Goal: Information Seeking & Learning: Find specific fact

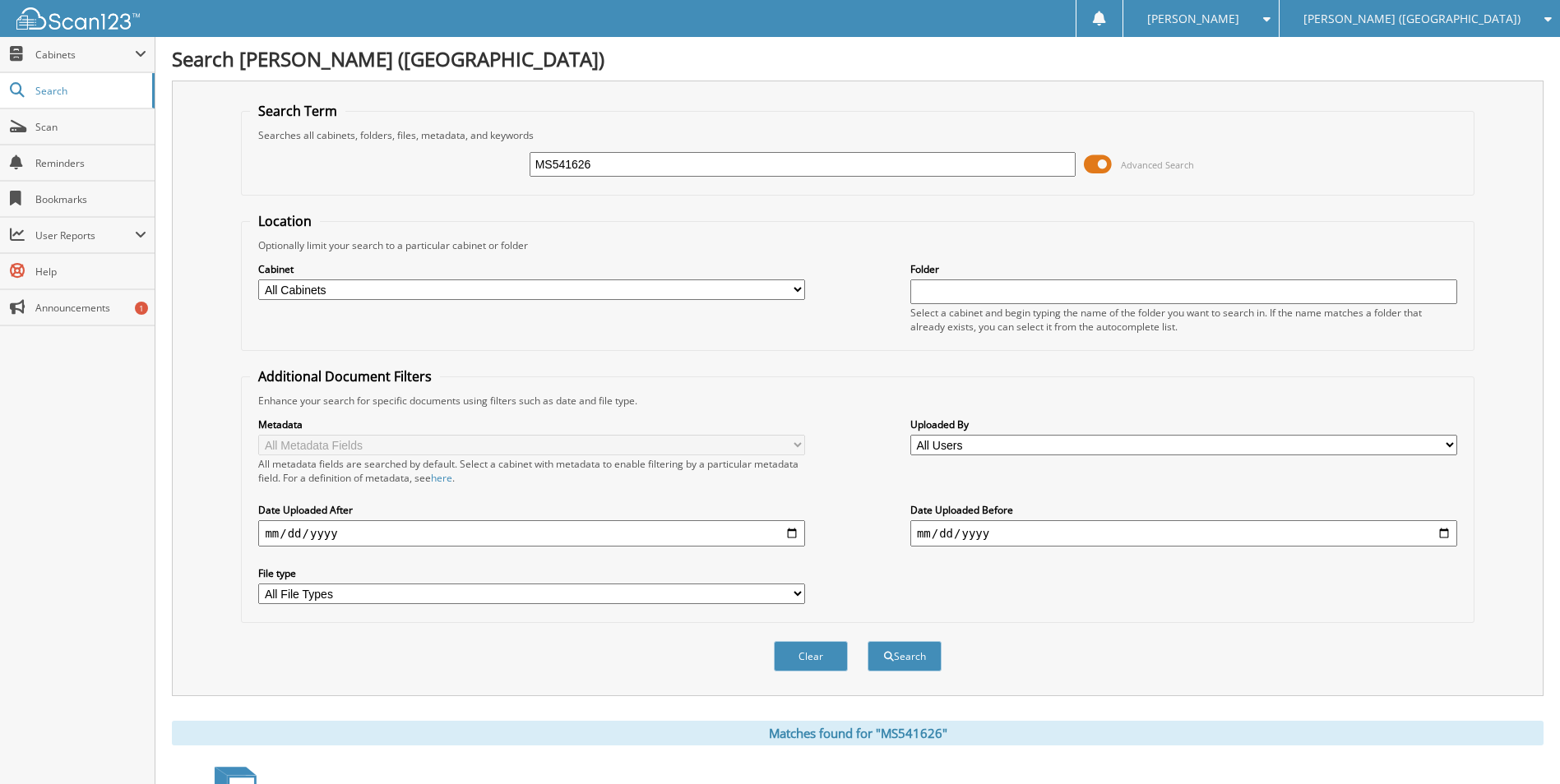
drag, startPoint x: 633, startPoint y: 164, endPoint x: 404, endPoint y: 158, distance: 229.1
click at [404, 160] on div "MS541626 Advanced Search" at bounding box center [857, 164] width 1214 height 44
paste input "SG401789"
type input "SG401789"
click at [868, 641] on button "Search" at bounding box center [905, 656] width 74 height 31
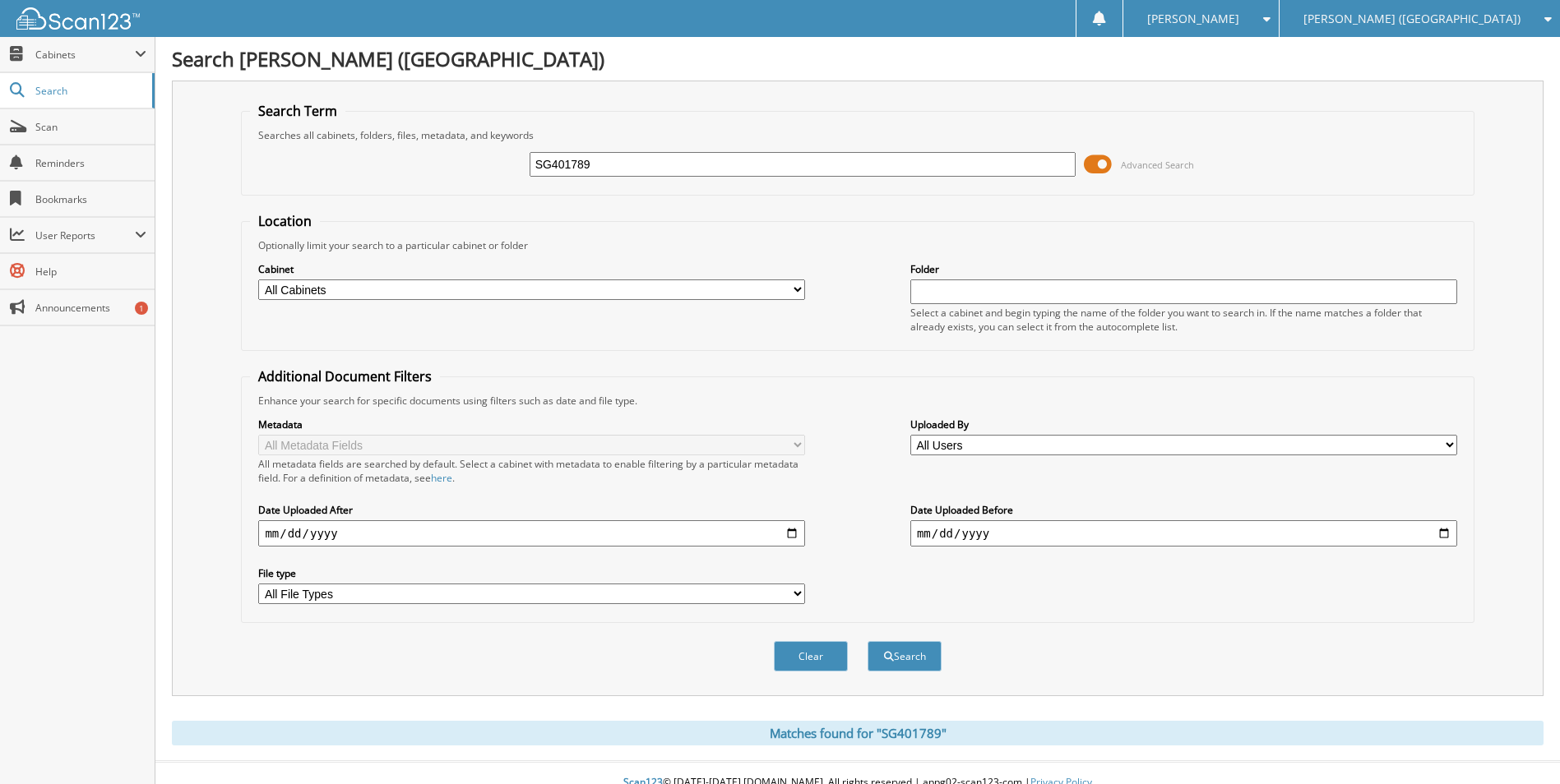
click at [867, 354] on div "Location Optionally limit your search to a particular cabinet or folder Cabinet…" at bounding box center [857, 417] width 1233 height 411
click at [56, 102] on link "Search" at bounding box center [77, 91] width 155 height 35
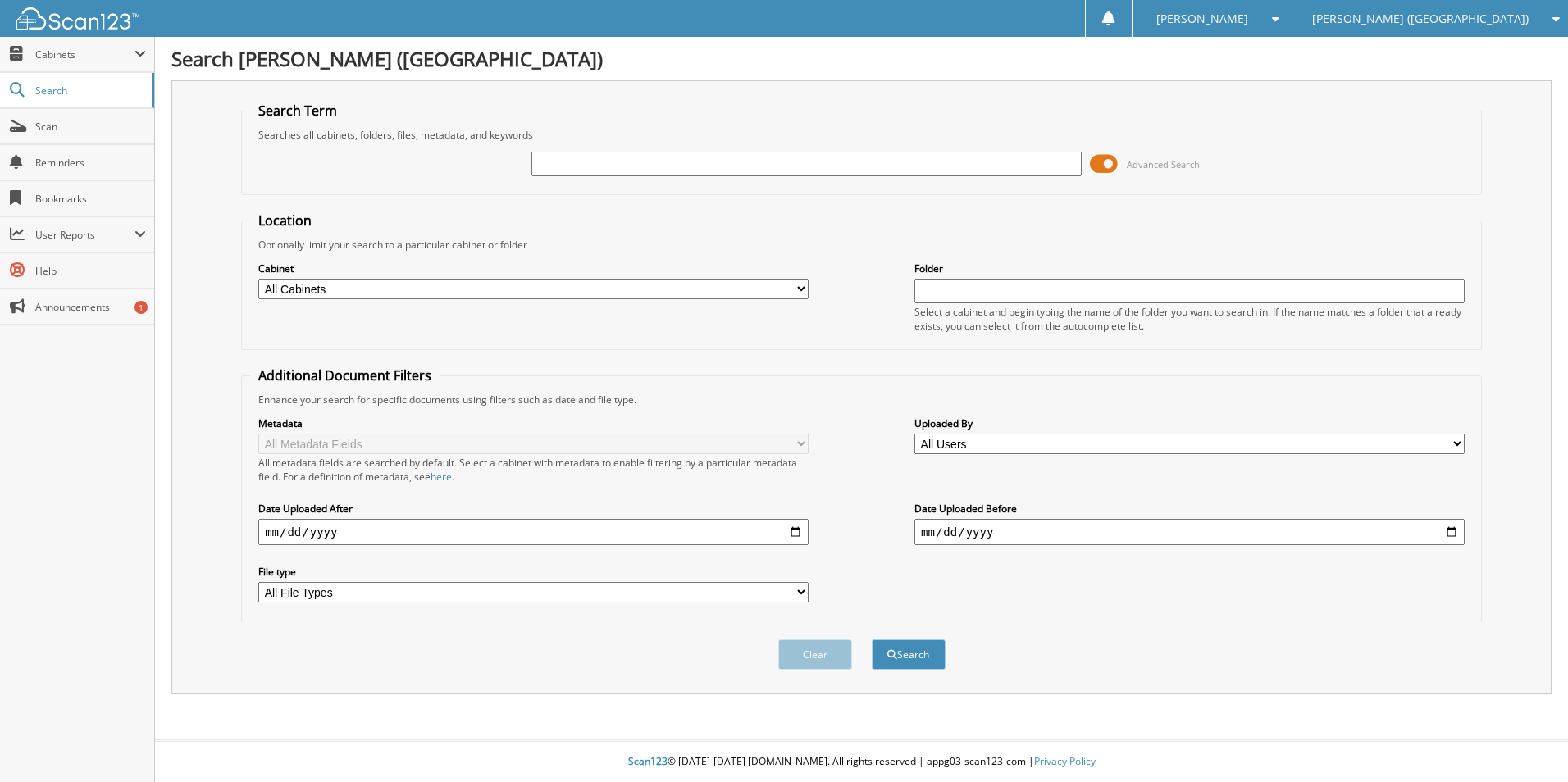
click at [1444, 24] on span "[PERSON_NAME] ([GEOGRAPHIC_DATA])" at bounding box center [1420, 18] width 216 height 10
click at [1435, 44] on link "[PERSON_NAME] Somerset Hyundai" at bounding box center [1427, 51] width 279 height 29
click at [648, 153] on div at bounding box center [806, 164] width 550 height 28
paste input "SU069041"
type input "SU069041"
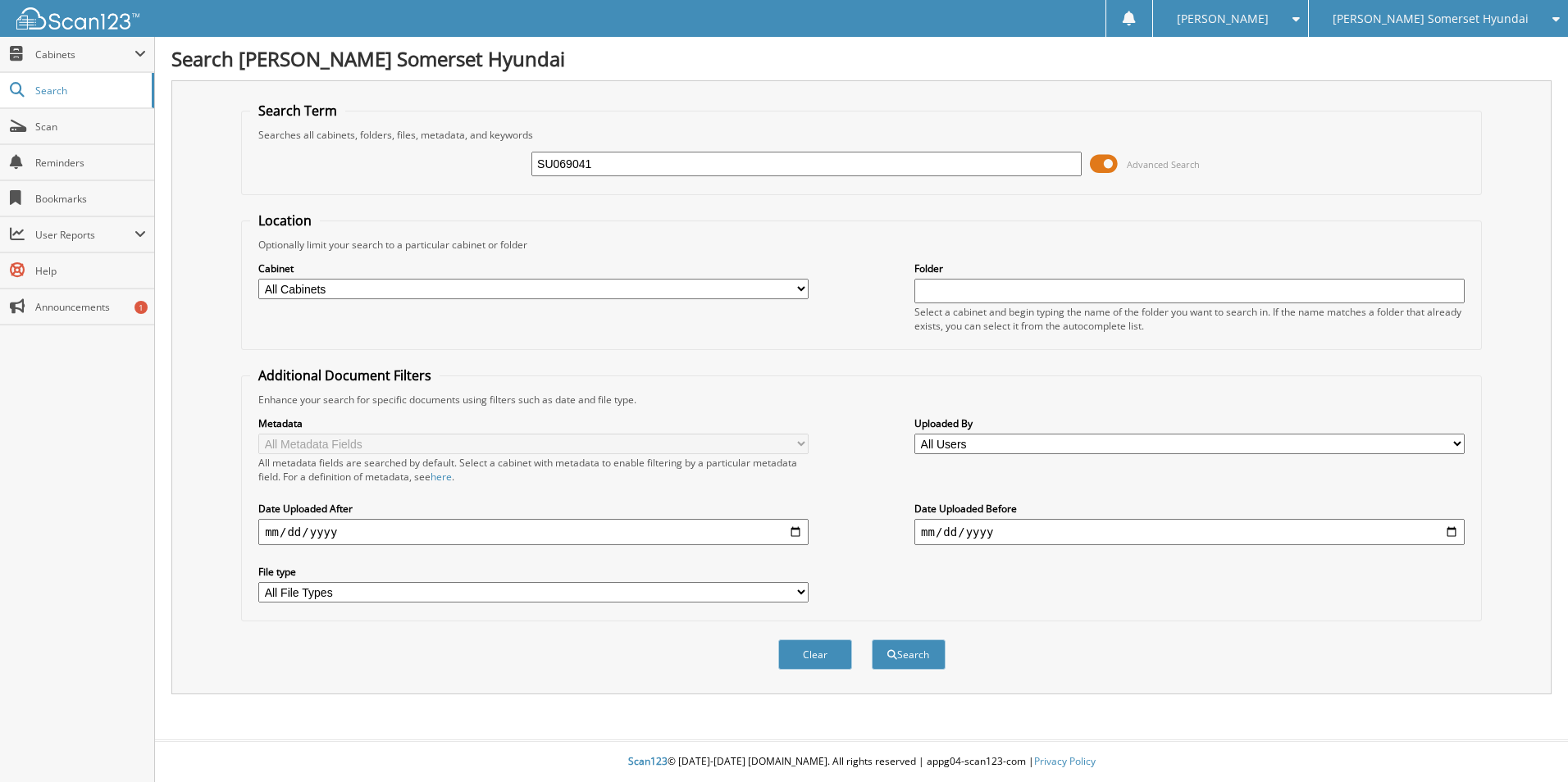
click at [872, 640] on button "Search" at bounding box center [909, 654] width 74 height 31
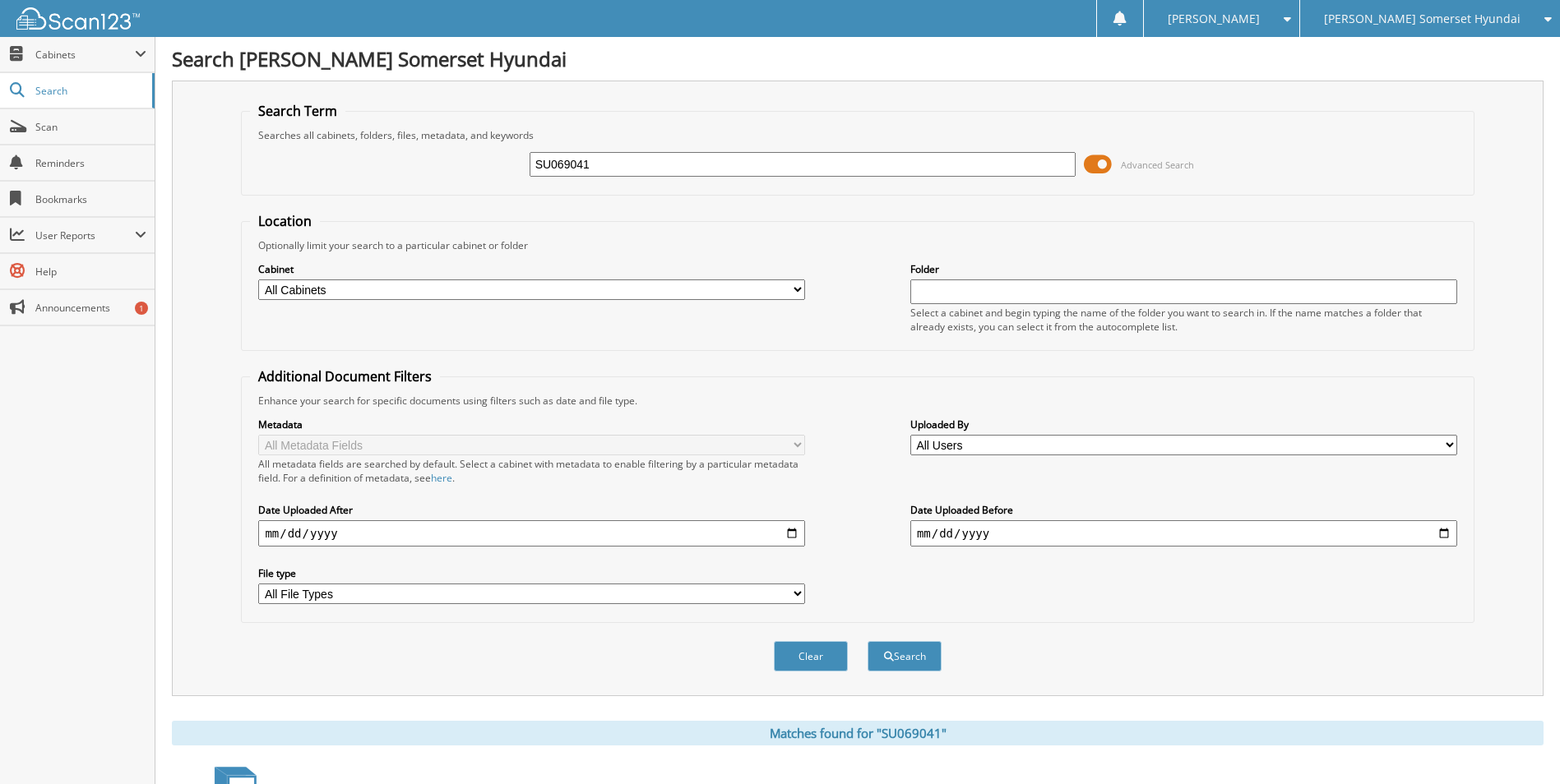
scroll to position [235, 0]
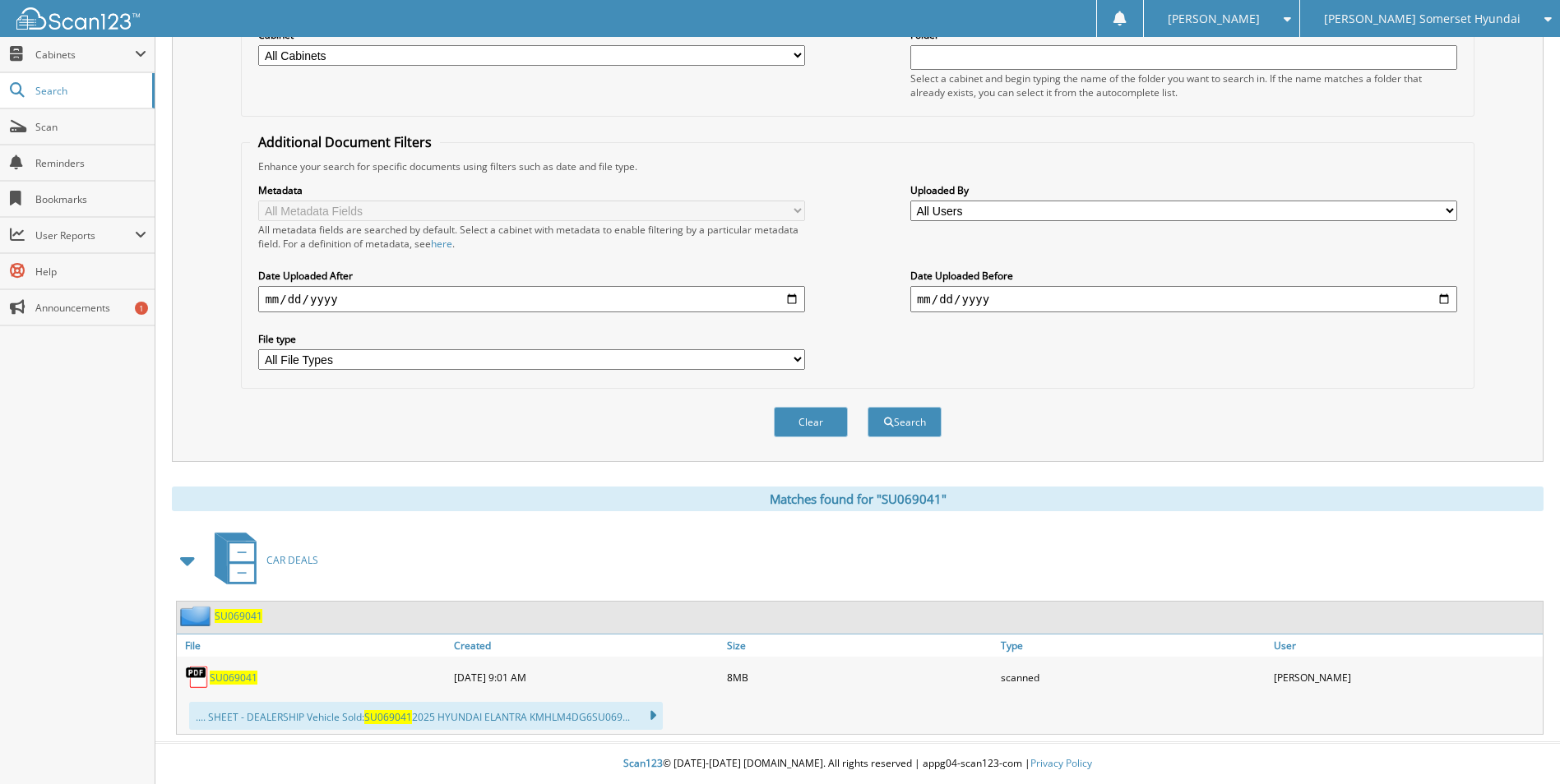
click at [236, 682] on span "SU069041" at bounding box center [233, 677] width 47 height 14
click at [836, 197] on div "Metadata All Metadata Fields All metadata fields are searched by default. Selec…" at bounding box center [857, 276] width 1214 height 207
